Goal: Communication & Community: Answer question/provide support

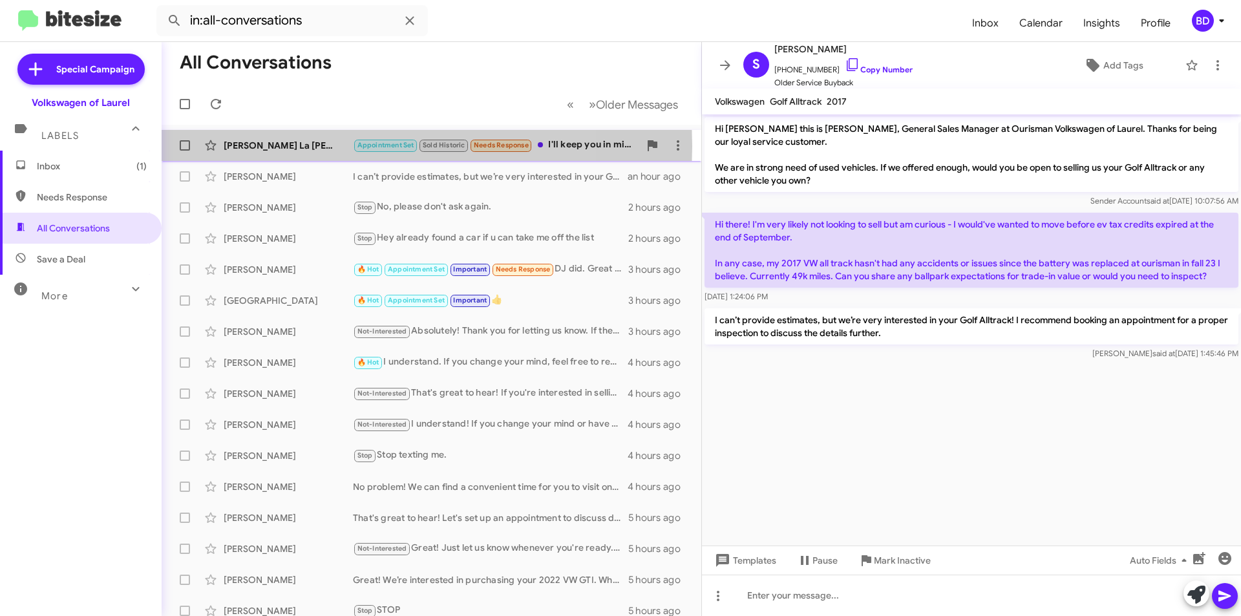
click at [315, 146] on div "Phyllis La Monica" at bounding box center [288, 145] width 129 height 13
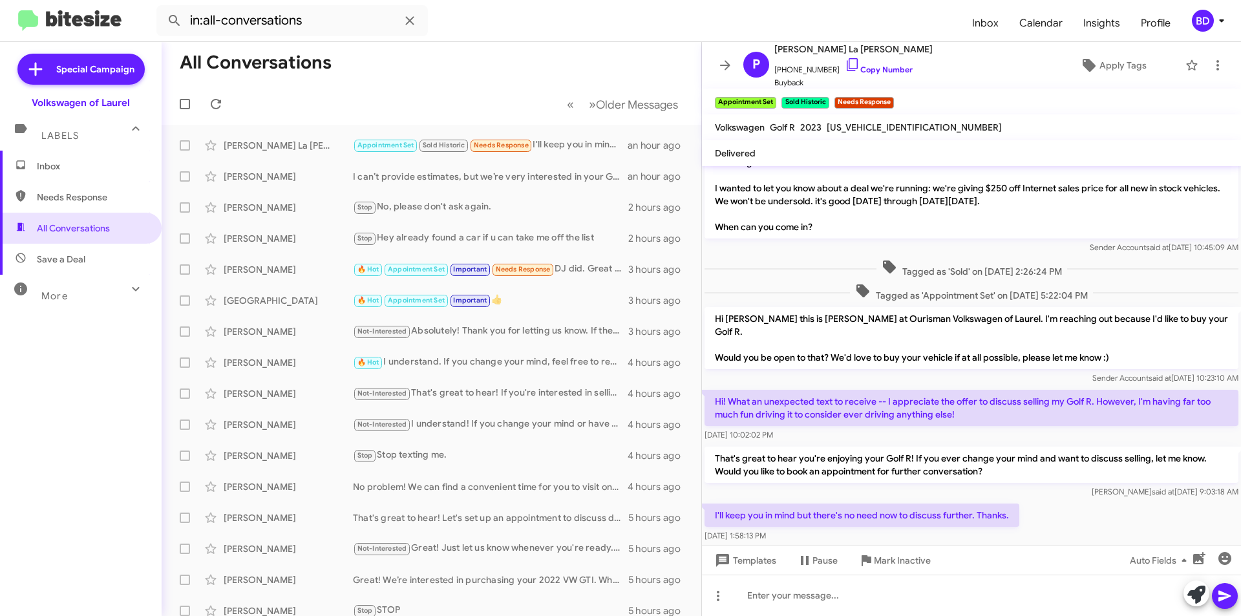
scroll to position [40, 0]
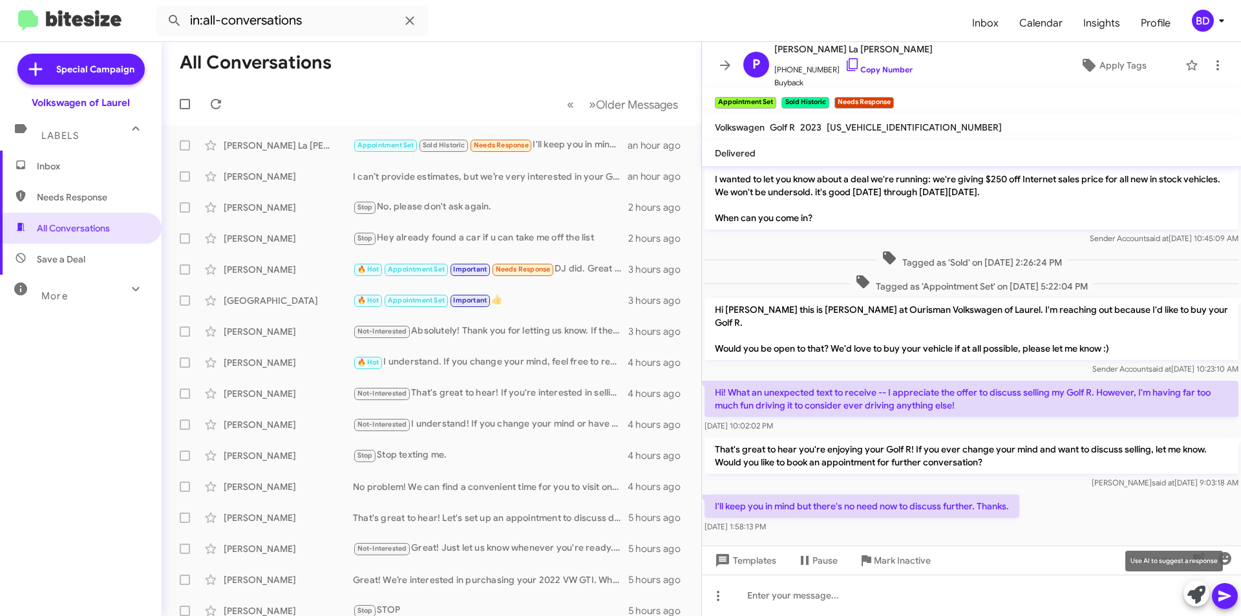
click at [1199, 599] on icon at bounding box center [1197, 595] width 18 height 18
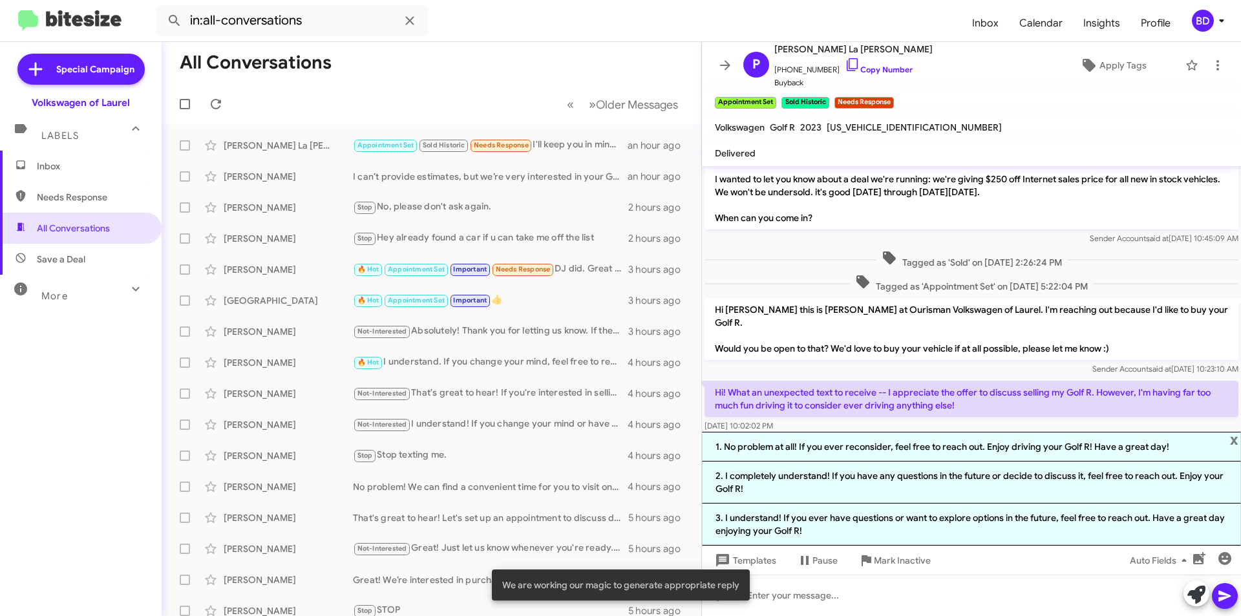
click at [935, 452] on li "1. No problem at all! If you ever reconsider, feel free to reach out. Enjoy dri…" at bounding box center [971, 447] width 539 height 30
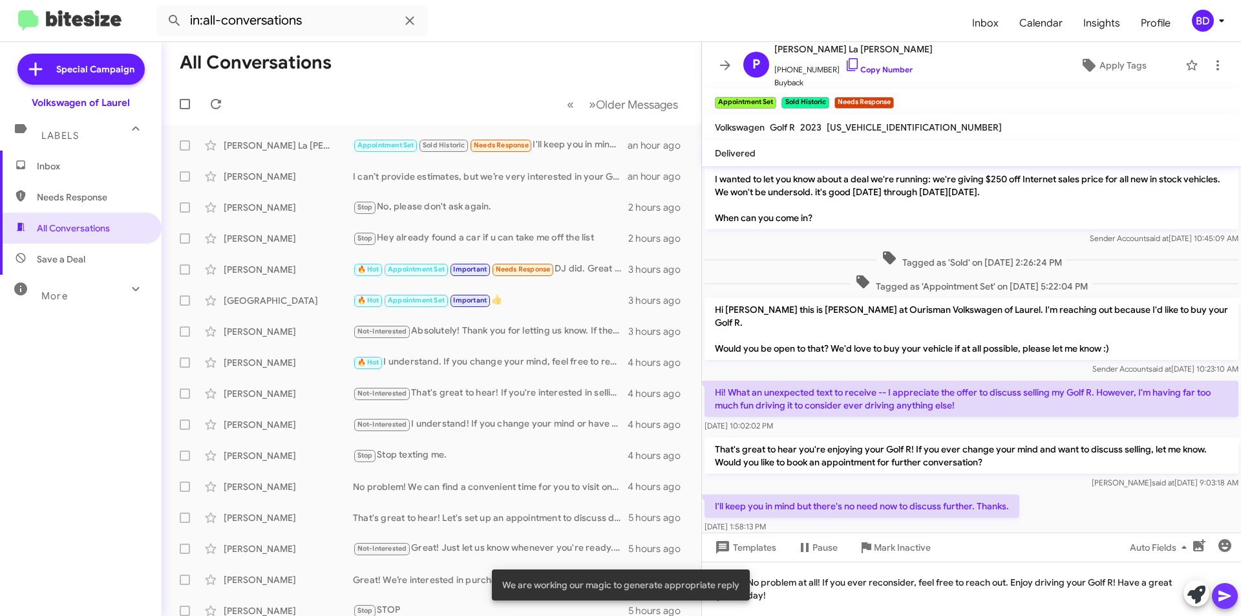
click at [1228, 596] on icon at bounding box center [1225, 596] width 16 height 16
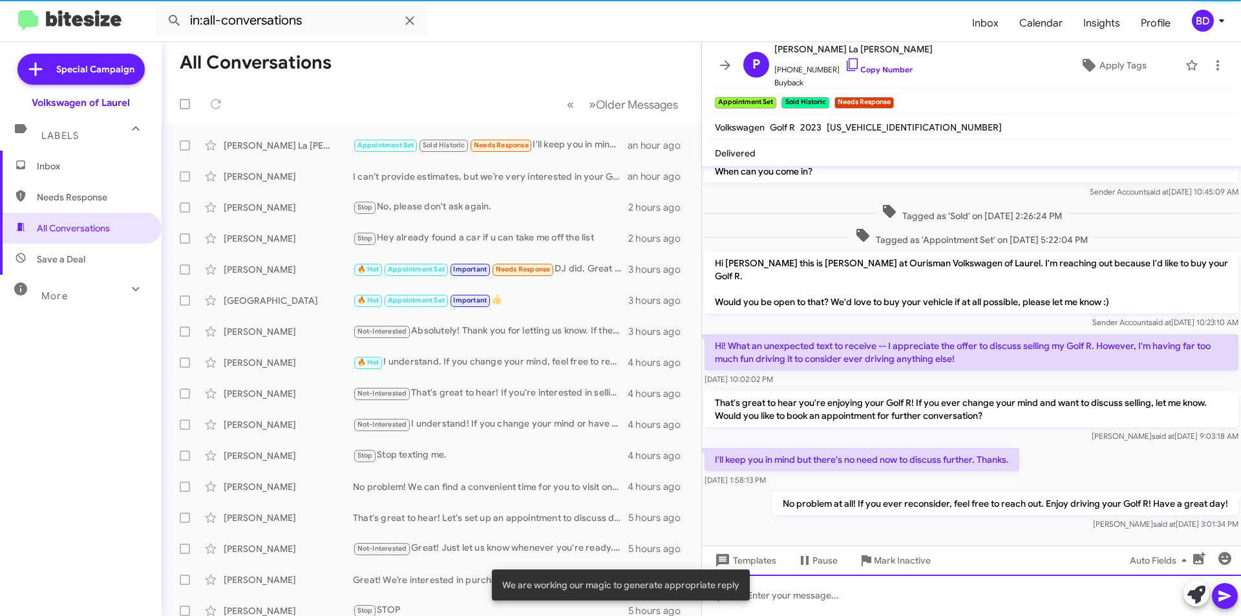
scroll to position [87, 0]
